Goal: Check status: Check status

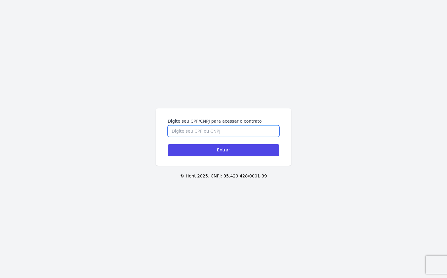
click at [190, 134] on input "Digite seu CPF/CNPJ para acessar o contrato" at bounding box center [224, 132] width 112 height 12
type input "73476927172"
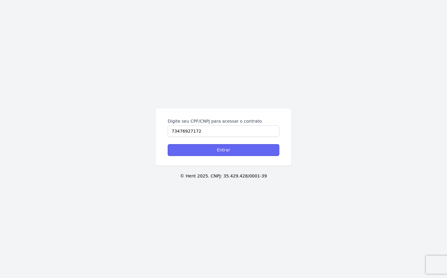
click at [235, 153] on input "Entrar" at bounding box center [224, 150] width 112 height 12
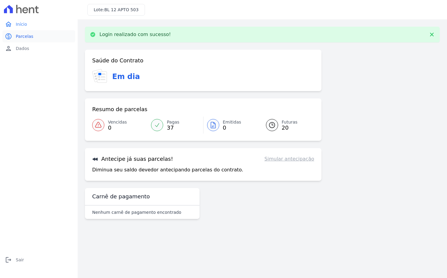
click at [33, 42] on link "paid Parcelas" at bounding box center [38, 36] width 73 height 12
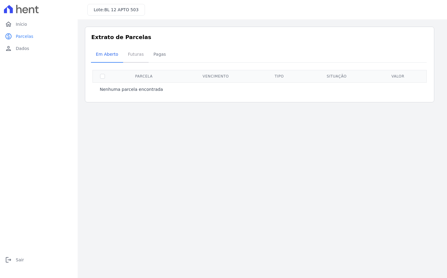
click at [129, 52] on span "Futuras" at bounding box center [135, 54] width 23 height 12
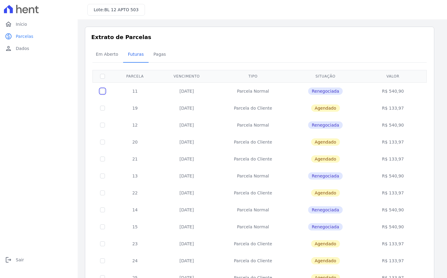
click at [103, 92] on input "checkbox" at bounding box center [102, 91] width 5 height 5
checkbox input "true"
click at [101, 109] on input "checkbox" at bounding box center [102, 108] width 5 height 5
checkbox input "true"
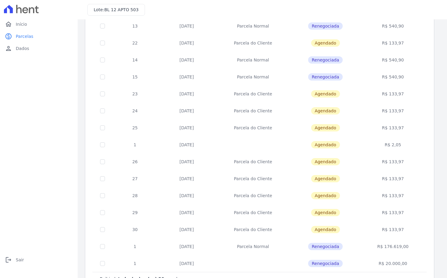
scroll to position [171, 0]
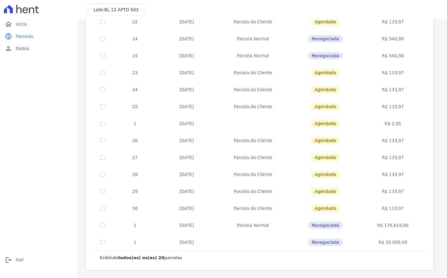
drag, startPoint x: 345, startPoint y: 261, endPoint x: 399, endPoint y: 263, distance: 53.7
click at [387, 262] on div "Exibindo todos(as) os(as) 20 parcelas" at bounding box center [259, 258] width 334 height 14
click at [402, 263] on div "Exibindo todos(as) os(as) 20 parcelas" at bounding box center [259, 258] width 334 height 14
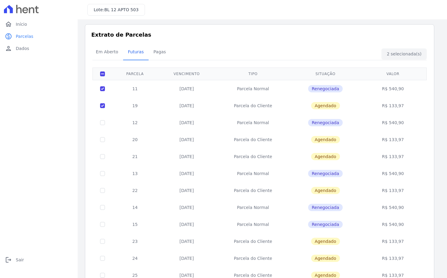
scroll to position [0, 0]
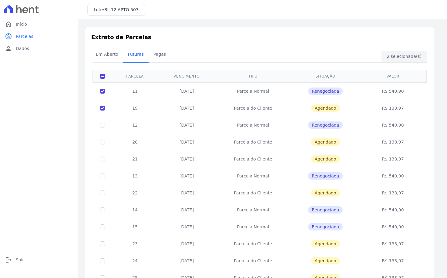
click at [333, 55] on div "Em Aberto Futuras [GEOGRAPHIC_DATA]" at bounding box center [259, 54] width 337 height 15
click at [189, 93] on td "[DATE]" at bounding box center [187, 90] width 58 height 17
drag, startPoint x: 232, startPoint y: 88, endPoint x: 271, endPoint y: 90, distance: 38.9
click at [239, 87] on td "Parcela Normal" at bounding box center [253, 90] width 75 height 17
drag, startPoint x: 272, startPoint y: 90, endPoint x: 277, endPoint y: 90, distance: 5.2
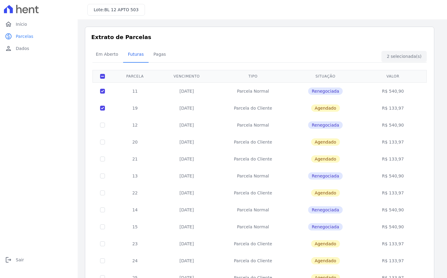
click at [274, 90] on td "Parcela Normal" at bounding box center [253, 90] width 75 height 17
drag, startPoint x: 304, startPoint y: 92, endPoint x: 324, endPoint y: 90, distance: 19.5
click at [317, 91] on td "Renegociada" at bounding box center [325, 90] width 70 height 17
click at [370, 90] on tr "11 [DATE] [GEOGRAPHIC_DATA] Renegociada R$ 540,90" at bounding box center [260, 90] width 334 height 17
click at [405, 92] on td "R$ 540,90" at bounding box center [392, 90] width 65 height 17
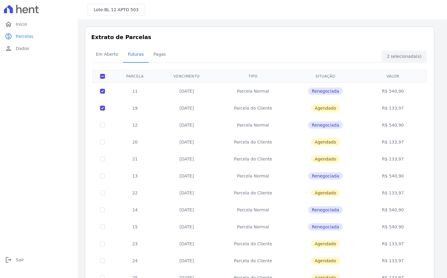
click at [263, 41] on h3 "Extrato de Parcelas" at bounding box center [259, 37] width 337 height 8
click at [153, 90] on td "11" at bounding box center [134, 90] width 45 height 17
click at [153, 95] on td "11" at bounding box center [134, 90] width 45 height 17
click at [151, 96] on td "11" at bounding box center [134, 90] width 45 height 17
click at [112, 52] on span "Em Aberto" at bounding box center [107, 54] width 30 height 12
